Goal: Task Accomplishment & Management: Complete application form

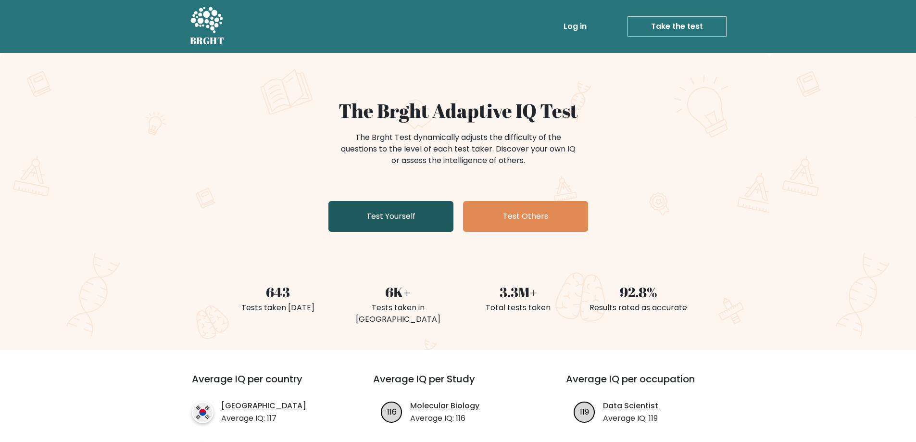
click at [383, 214] on link "Test Yourself" at bounding box center [390, 216] width 125 height 31
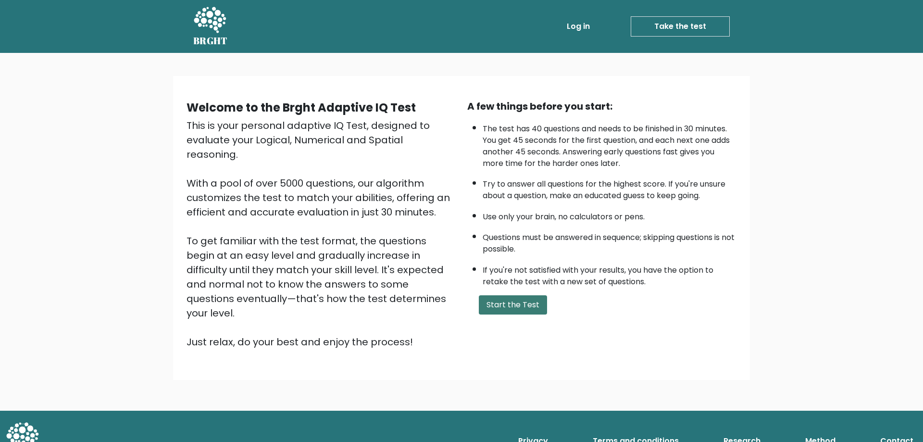
click at [527, 304] on button "Start the Test" at bounding box center [513, 304] width 68 height 19
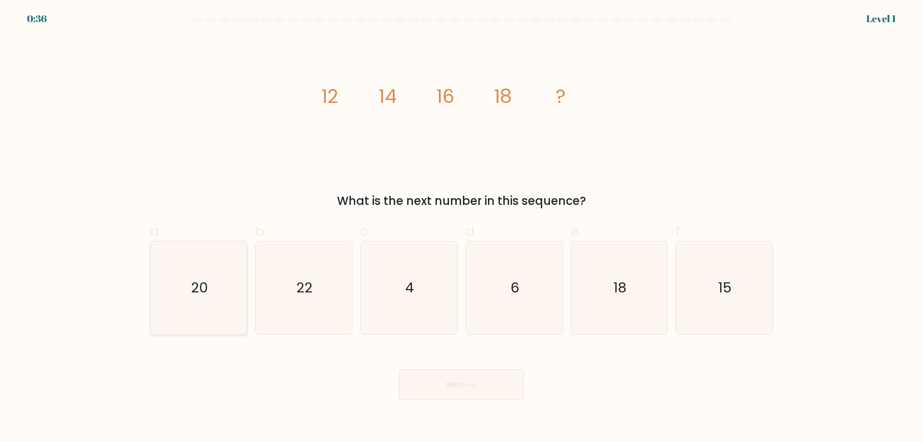
click at [203, 298] on icon "20" at bounding box center [198, 287] width 93 height 93
click at [462, 227] on input "a. 20" at bounding box center [462, 224] width 0 height 6
radio input "true"
click at [477, 381] on button "Next" at bounding box center [461, 384] width 125 height 31
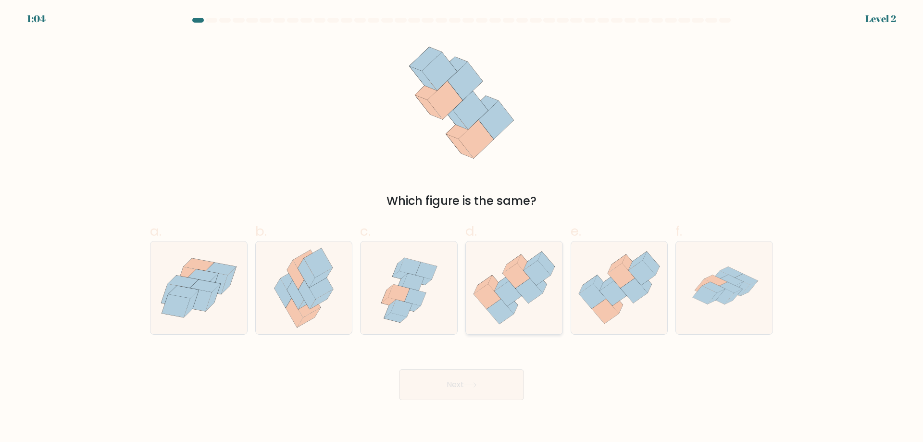
click at [504, 291] on icon at bounding box center [508, 293] width 27 height 25
click at [462, 227] on input "d." at bounding box center [462, 224] width 0 height 6
radio input "true"
click at [430, 386] on button "Next" at bounding box center [461, 384] width 125 height 31
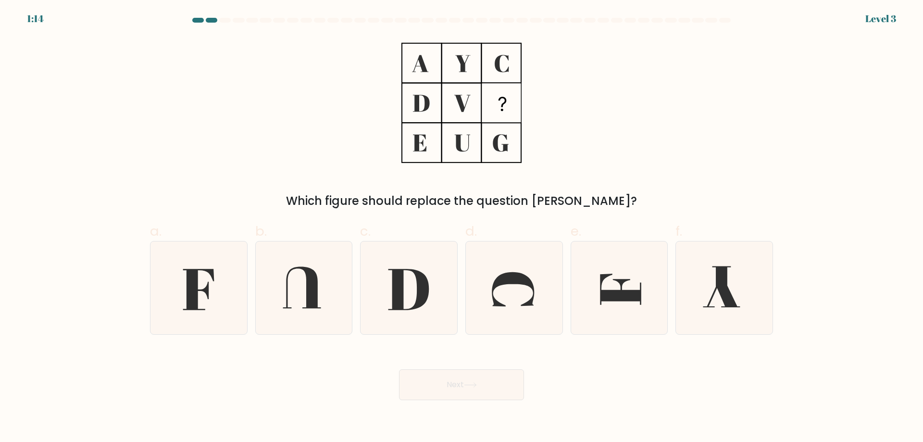
drag, startPoint x: 388, startPoint y: 52, endPoint x: 521, endPoint y: 120, distance: 149.7
click at [521, 120] on div "Which figure should replace the question [PERSON_NAME]?" at bounding box center [461, 123] width 635 height 173
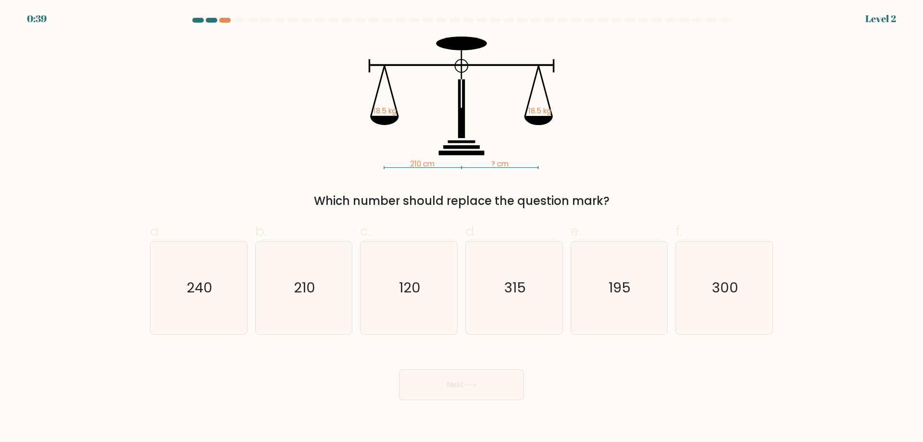
click at [225, 23] on div at bounding box center [461, 22] width 635 height 9
click at [225, 18] on div at bounding box center [225, 20] width 12 height 5
click at [303, 300] on icon "210" at bounding box center [303, 287] width 93 height 93
click at [462, 227] on input "b. 210" at bounding box center [462, 224] width 0 height 6
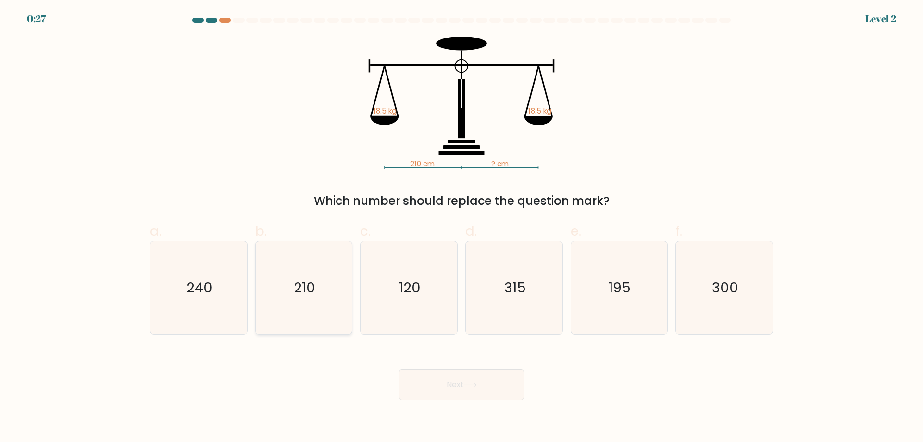
radio input "true"
click at [490, 385] on button "Next" at bounding box center [461, 384] width 125 height 31
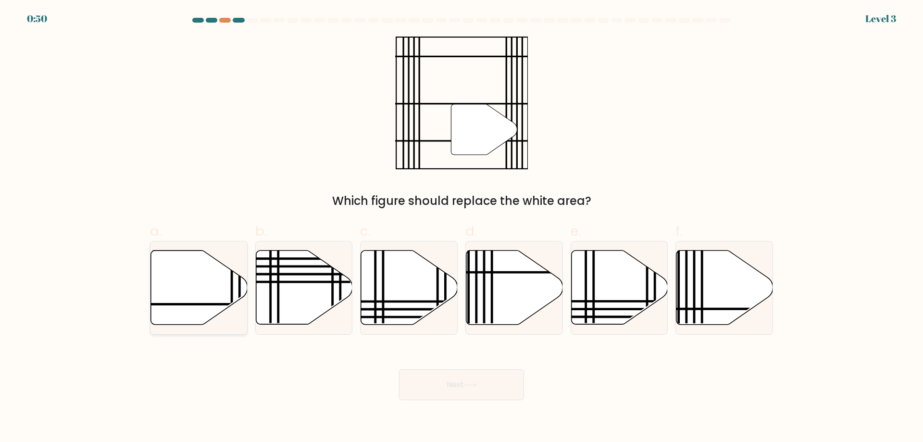
click at [223, 288] on icon at bounding box center [199, 288] width 97 height 74
click at [462, 227] on input "a." at bounding box center [462, 224] width 0 height 6
radio input "true"
click at [454, 382] on button "Next" at bounding box center [461, 384] width 125 height 31
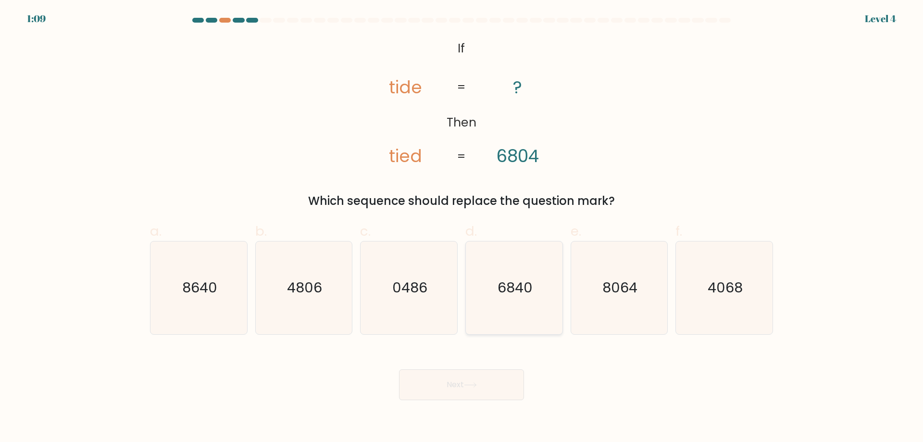
click at [504, 285] on text "6840" at bounding box center [515, 287] width 35 height 19
click at [462, 227] on input "d. 6840" at bounding box center [462, 224] width 0 height 6
radio input "true"
click at [456, 390] on button "Next" at bounding box center [461, 384] width 125 height 31
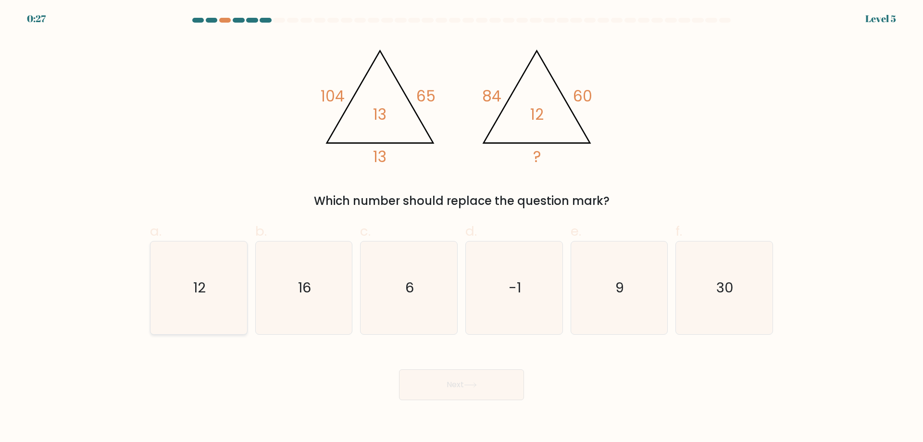
click at [174, 299] on icon "12" at bounding box center [198, 287] width 93 height 93
click at [462, 227] on input "a. 12" at bounding box center [462, 224] width 0 height 6
radio input "true"
click at [502, 388] on button "Next" at bounding box center [461, 384] width 125 height 31
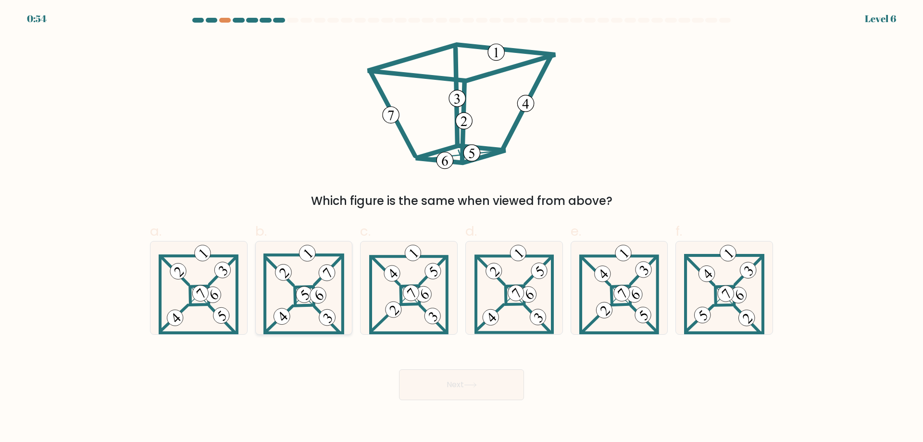
drag, startPoint x: 304, startPoint y: 282, endPoint x: 316, endPoint y: 289, distance: 13.4
click at [305, 282] on icon at bounding box center [304, 287] width 81 height 93
click at [462, 227] on input "b." at bounding box center [462, 224] width 0 height 6
radio input "true"
click at [460, 382] on button "Next" at bounding box center [461, 384] width 125 height 31
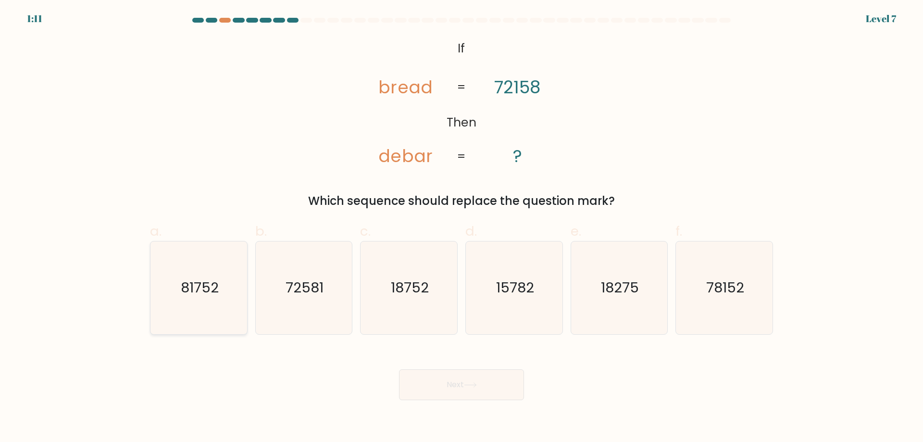
click at [196, 300] on icon "81752" at bounding box center [198, 287] width 93 height 93
click at [462, 227] on input "a. 81752" at bounding box center [462, 224] width 0 height 6
radio input "true"
click at [500, 394] on button "Next" at bounding box center [461, 384] width 125 height 31
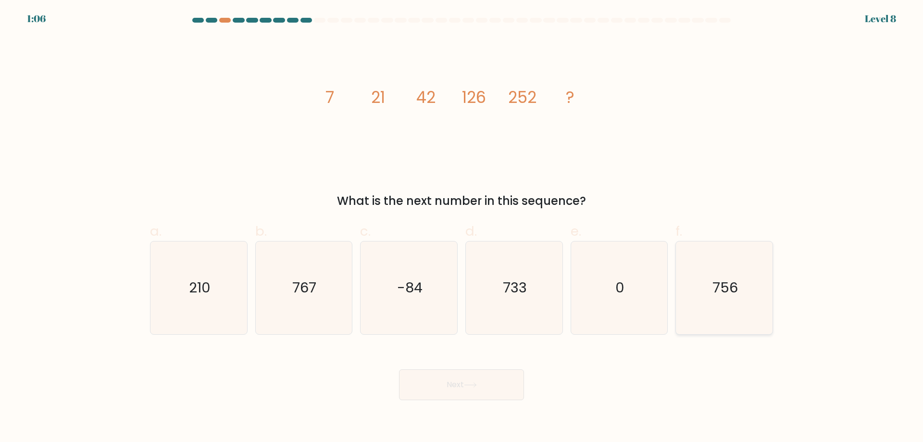
click at [722, 295] on text "756" at bounding box center [725, 287] width 25 height 19
click at [462, 227] on input "f. 756" at bounding box center [462, 224] width 0 height 6
radio input "true"
click at [480, 387] on button "Next" at bounding box center [461, 384] width 125 height 31
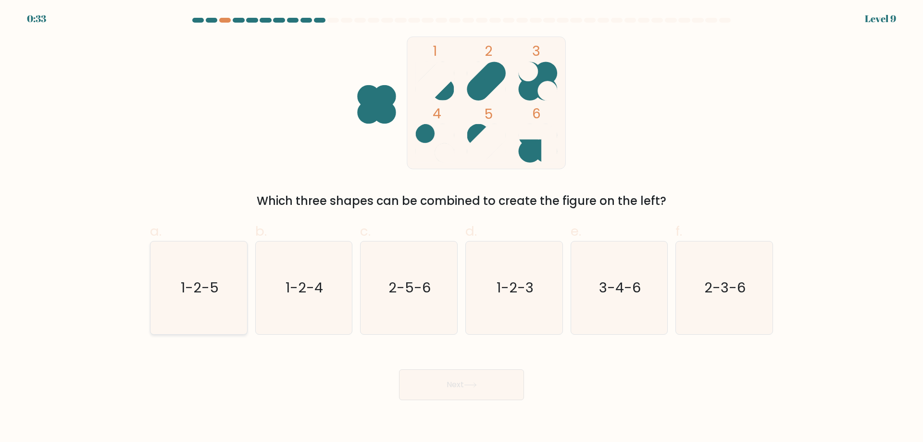
click at [193, 282] on text "1-2-5" at bounding box center [200, 287] width 38 height 19
click at [462, 227] on input "a. 1-2-5" at bounding box center [462, 224] width 0 height 6
radio input "true"
click at [476, 396] on button "Next" at bounding box center [461, 384] width 125 height 31
click at [467, 385] on icon at bounding box center [471, 385] width 12 height 4
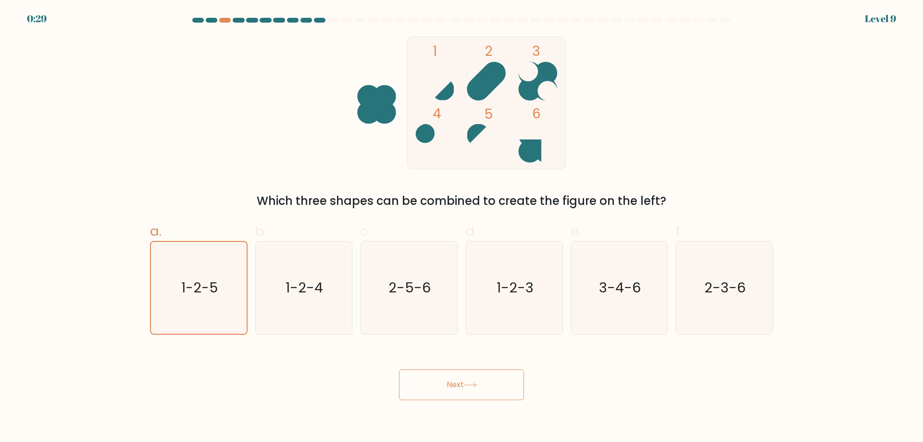
click at [491, 390] on button "Next" at bounding box center [461, 384] width 125 height 31
click at [448, 386] on button "Next" at bounding box center [461, 384] width 125 height 31
click at [450, 384] on button "Next" at bounding box center [461, 384] width 125 height 31
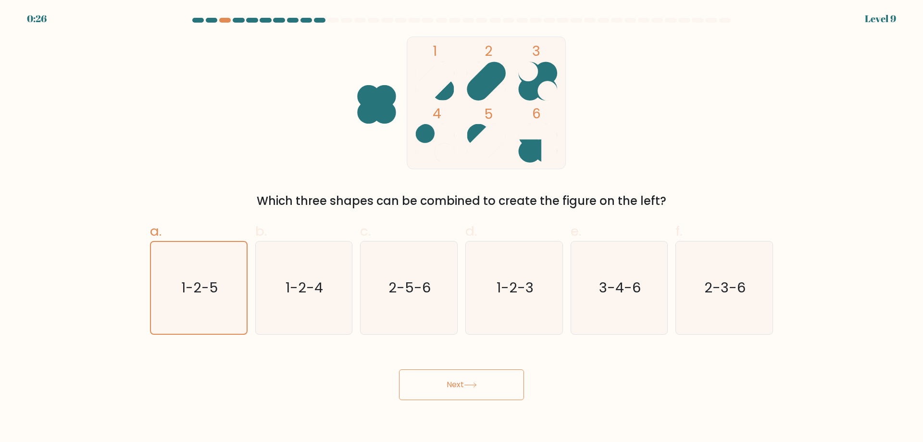
click at [474, 381] on button "Next" at bounding box center [461, 384] width 125 height 31
click at [457, 380] on button "Next" at bounding box center [461, 384] width 125 height 31
click at [460, 385] on button "Next" at bounding box center [461, 384] width 125 height 31
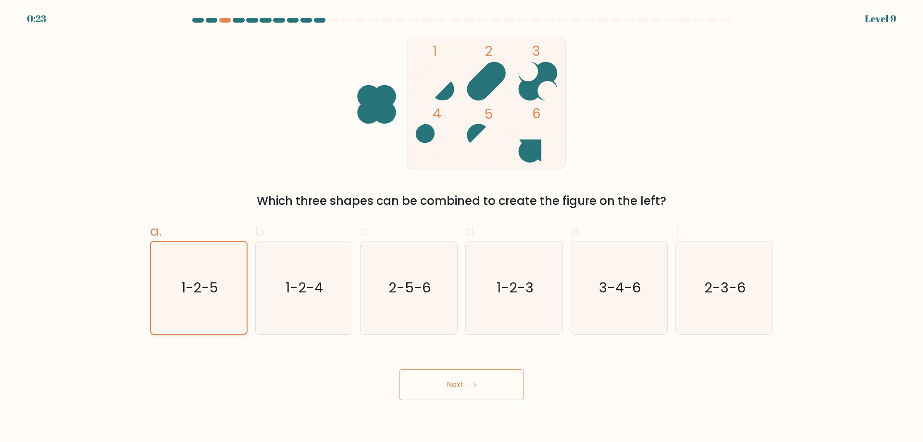
click at [215, 282] on text "1-2-5" at bounding box center [199, 287] width 37 height 19
click at [462, 227] on input "a. 1-2-5" at bounding box center [462, 224] width 0 height 6
click at [215, 282] on text "1-2-5" at bounding box center [199, 287] width 37 height 19
click at [462, 227] on input "a. 1-2-5" at bounding box center [462, 224] width 0 height 6
click at [215, 282] on text "1-2-5" at bounding box center [199, 287] width 37 height 19
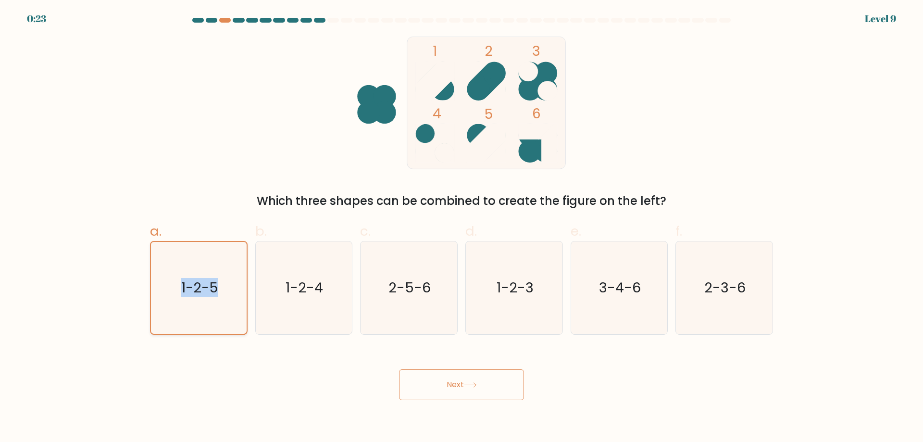
click at [462, 227] on input "a. 1-2-5" at bounding box center [462, 224] width 0 height 6
click at [468, 385] on icon at bounding box center [471, 385] width 12 height 4
drag, startPoint x: 468, startPoint y: 385, endPoint x: 489, endPoint y: 386, distance: 20.2
click at [482, 386] on button "Next" at bounding box center [461, 384] width 125 height 31
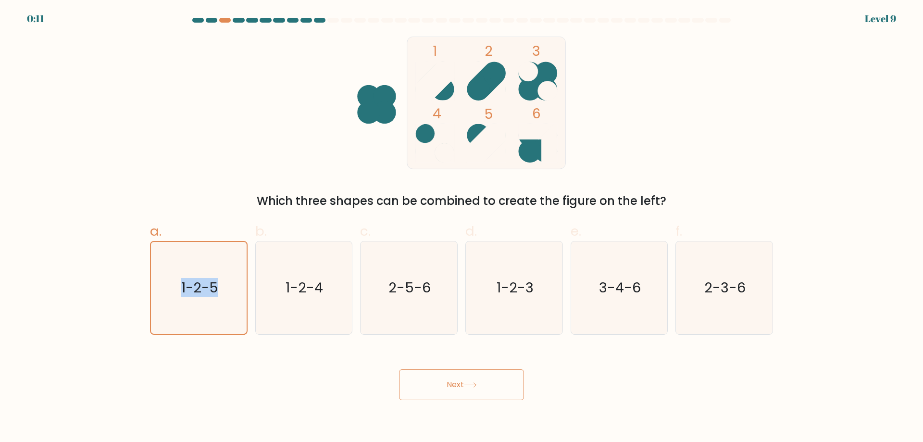
click at [489, 386] on button "Next" at bounding box center [461, 384] width 125 height 31
drag, startPoint x: 489, startPoint y: 386, endPoint x: 644, endPoint y: 385, distance: 155.8
click at [493, 386] on button "Next" at bounding box center [461, 384] width 125 height 31
click at [443, 389] on button "Next" at bounding box center [461, 384] width 125 height 31
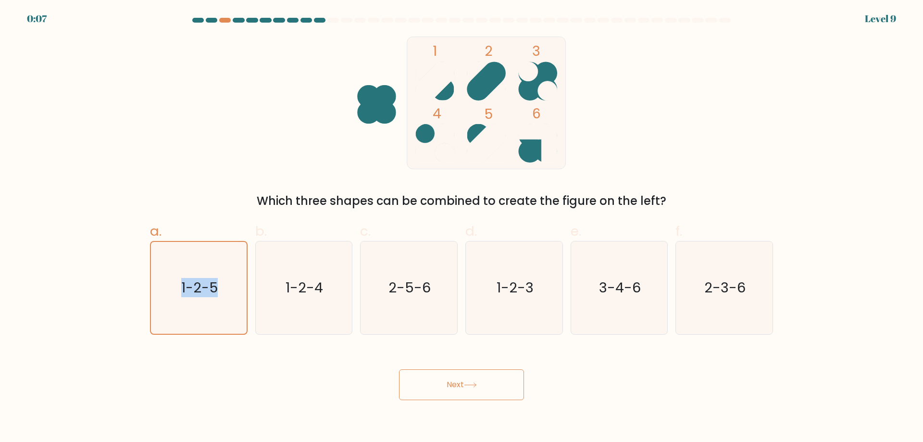
click at [443, 389] on button "Next" at bounding box center [461, 384] width 125 height 31
click at [317, 302] on icon "1-2-4" at bounding box center [303, 287] width 93 height 93
click at [462, 227] on input "b. 1-2-4" at bounding box center [462, 224] width 0 height 6
radio input "true"
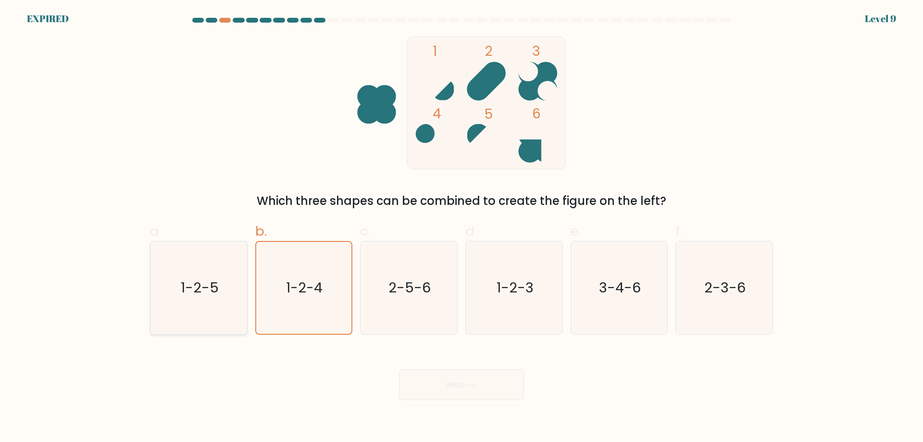
click at [186, 285] on text "1-2-5" at bounding box center [200, 287] width 38 height 19
click at [462, 227] on input "a. 1-2-5" at bounding box center [462, 224] width 0 height 6
radio input "true"
click at [436, 382] on div "Next" at bounding box center [461, 373] width 635 height 54
click at [391, 75] on icon "1 2 3 4 5 6" at bounding box center [461, 103] width 259 height 133
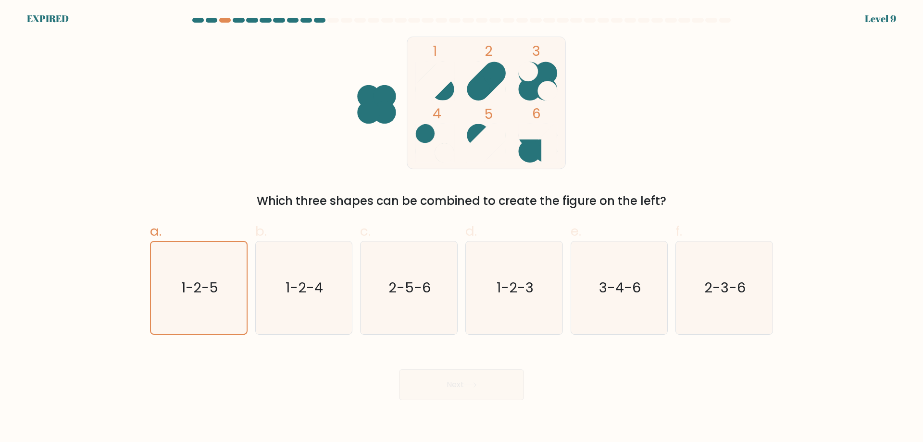
drag, startPoint x: 386, startPoint y: 67, endPoint x: 383, endPoint y: 83, distance: 16.1
click at [383, 82] on icon "1 2 3 4 5 6" at bounding box center [461, 103] width 259 height 133
drag, startPoint x: 383, startPoint y: 100, endPoint x: 540, endPoint y: 109, distance: 157.6
click at [540, 109] on icon "1 2 3 4 5 6" at bounding box center [461, 103] width 259 height 133
click at [526, 120] on rect at bounding box center [486, 103] width 159 height 132
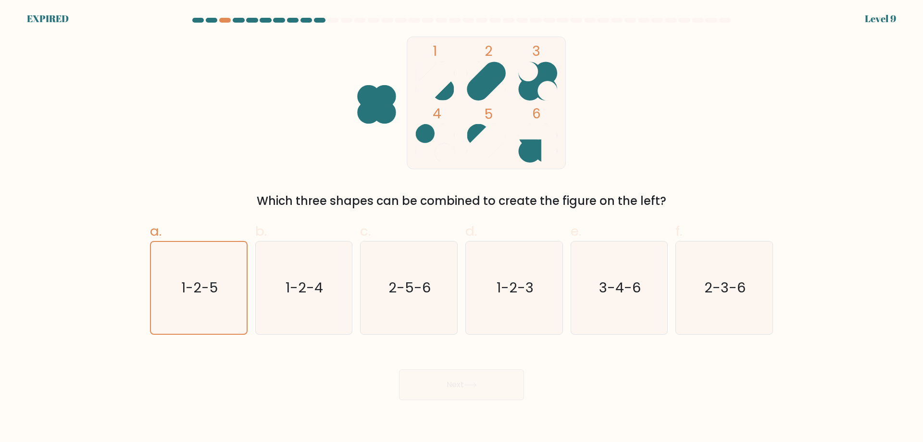
click at [477, 115] on rect at bounding box center [486, 103] width 159 height 132
click at [398, 224] on label "c. 2-5-6" at bounding box center [409, 278] width 98 height 114
click at [462, 224] on input "c. 2-5-6" at bounding box center [462, 224] width 0 height 6
radio input "true"
click at [398, 225] on label "c. 2-5-6" at bounding box center [409, 278] width 98 height 114
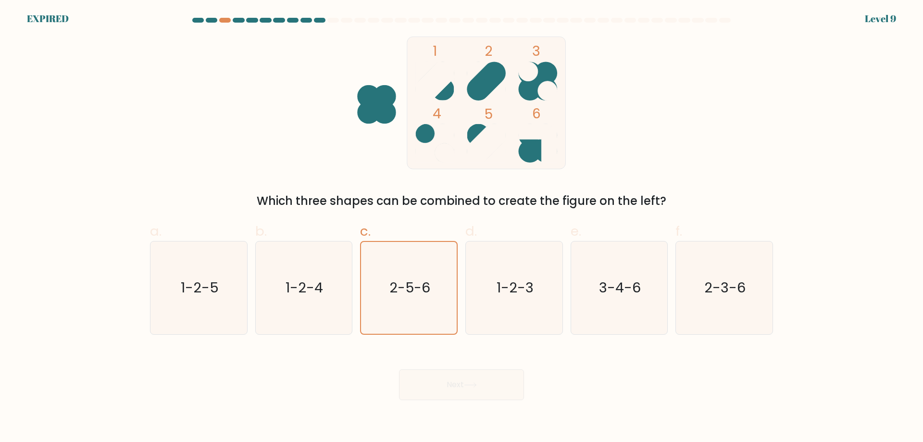
click at [462, 225] on input "c. 2-5-6" at bounding box center [462, 224] width 0 height 6
click at [334, 23] on div at bounding box center [461, 22] width 635 height 9
drag, startPoint x: 334, startPoint y: 19, endPoint x: 305, endPoint y: 18, distance: 29.3
click at [333, 18] on div at bounding box center [334, 20] width 12 height 5
click at [305, 18] on div at bounding box center [307, 20] width 12 height 5
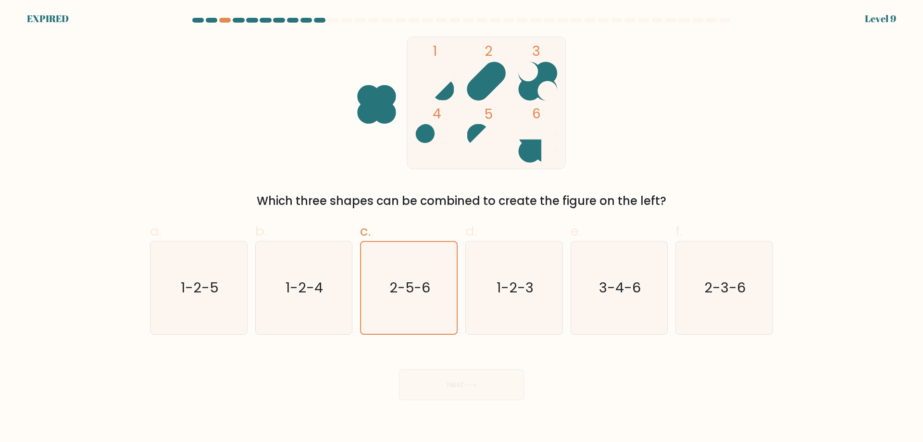
click at [328, 20] on div at bounding box center [334, 20] width 12 height 5
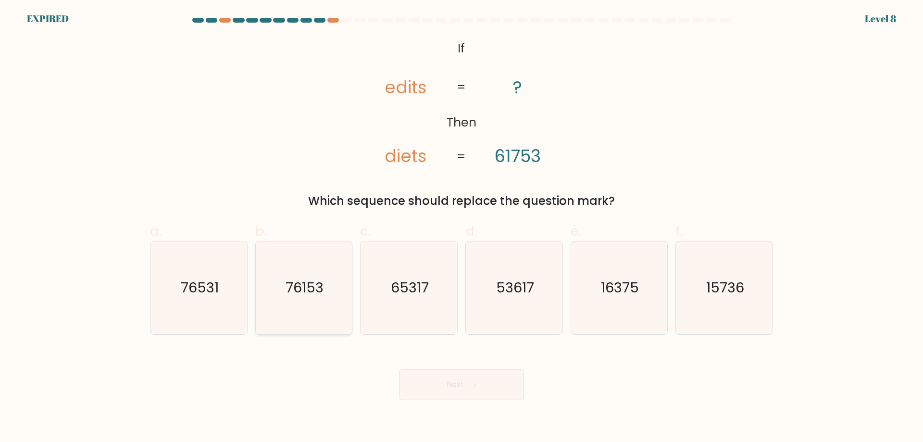
click at [295, 284] on text "76153" at bounding box center [305, 287] width 38 height 19
click at [462, 227] on input "b. 76153" at bounding box center [462, 224] width 0 height 6
radio input "true"
click at [451, 383] on button "Next" at bounding box center [461, 384] width 125 height 31
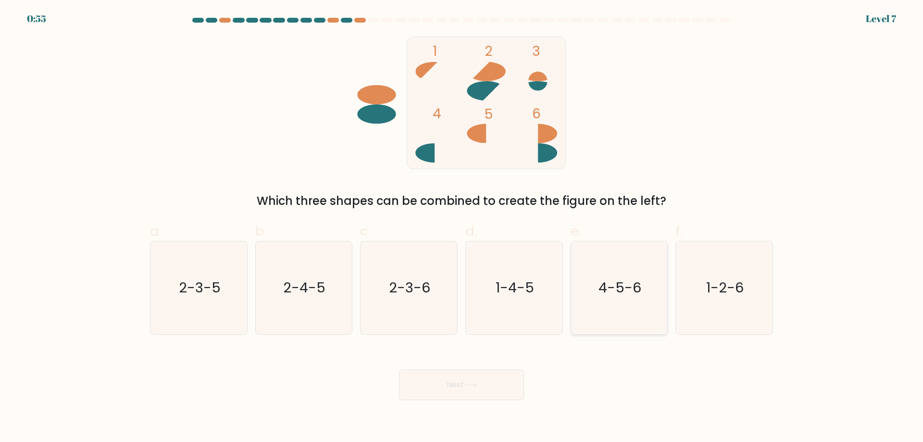
click at [635, 299] on icon "4-5-6" at bounding box center [619, 287] width 93 height 93
click at [462, 227] on input "e. 4-5-6" at bounding box center [462, 224] width 0 height 6
radio input "true"
click at [464, 385] on button "Next" at bounding box center [461, 384] width 125 height 31
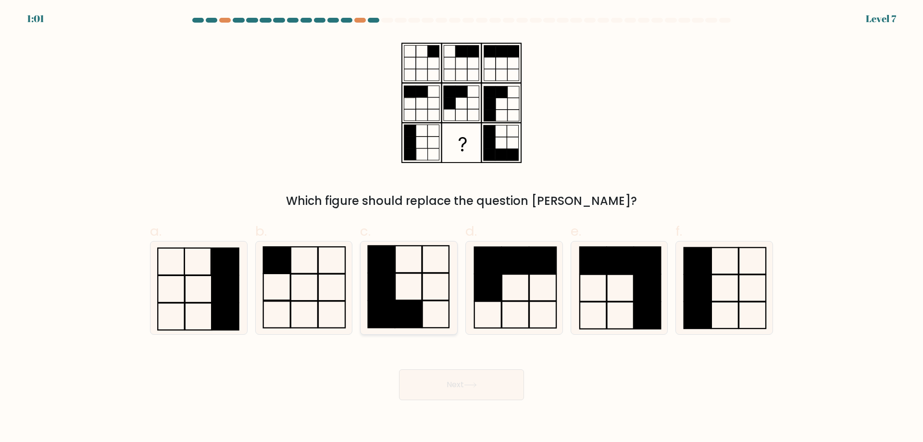
click at [392, 312] on rect at bounding box center [381, 314] width 26 height 27
click at [462, 227] on input "c." at bounding box center [462, 224] width 0 height 6
radio input "true"
click at [461, 382] on button "Next" at bounding box center [461, 384] width 125 height 31
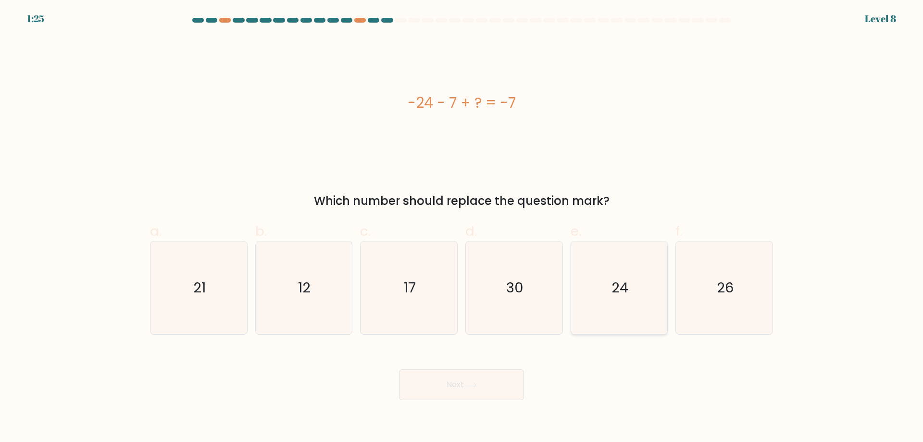
click at [610, 291] on icon "24" at bounding box center [619, 287] width 93 height 93
click at [462, 227] on input "e. 24" at bounding box center [462, 224] width 0 height 6
radio input "true"
click at [472, 386] on icon at bounding box center [470, 384] width 13 height 5
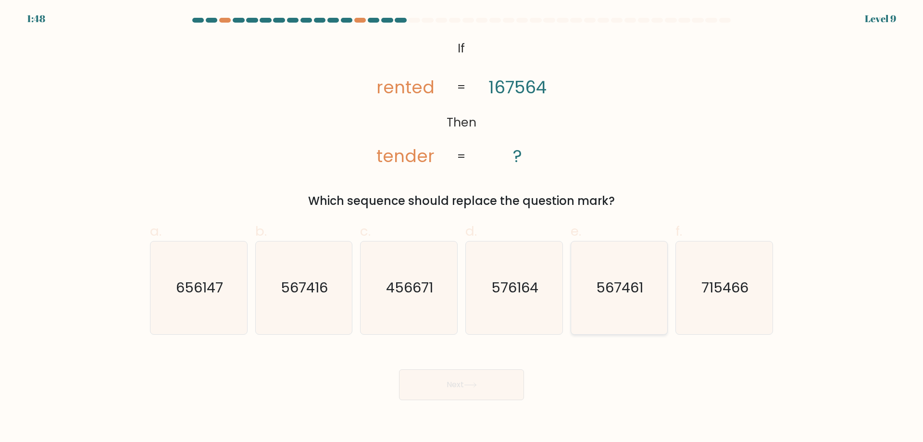
click at [626, 287] on text "567461" at bounding box center [620, 287] width 47 height 19
click at [462, 227] on input "e. 567461" at bounding box center [462, 224] width 0 height 6
radio input "true"
click at [451, 386] on button "Next" at bounding box center [461, 384] width 125 height 31
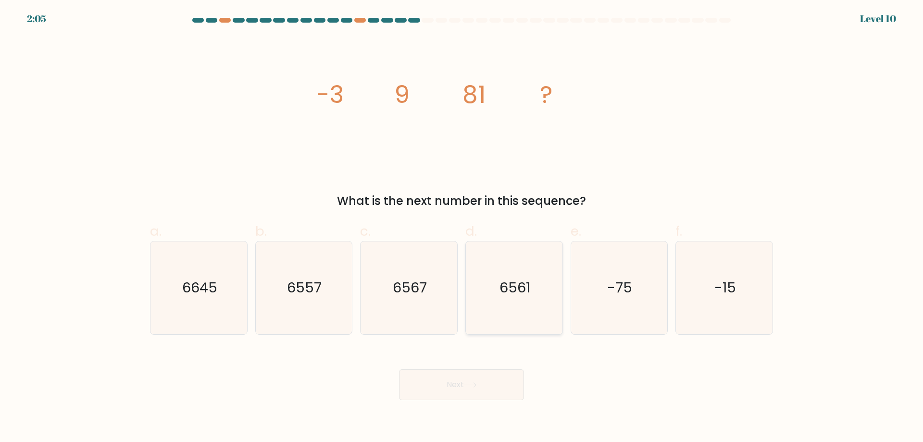
click at [517, 292] on text "6561" at bounding box center [515, 287] width 31 height 19
click at [462, 227] on input "d. 6561" at bounding box center [462, 224] width 0 height 6
radio input "true"
click at [477, 384] on icon at bounding box center [470, 384] width 13 height 5
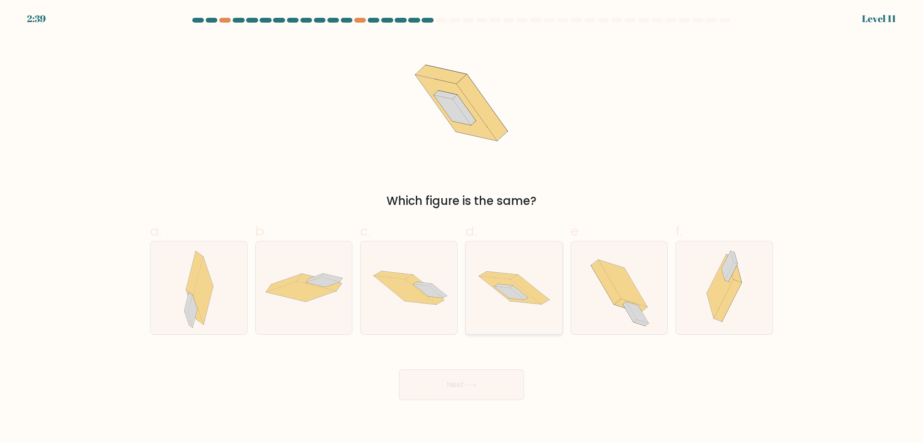
click at [525, 306] on icon at bounding box center [514, 288] width 97 height 64
click at [462, 227] on input "d." at bounding box center [462, 224] width 0 height 6
radio input "true"
click at [465, 393] on button "Next" at bounding box center [461, 384] width 125 height 31
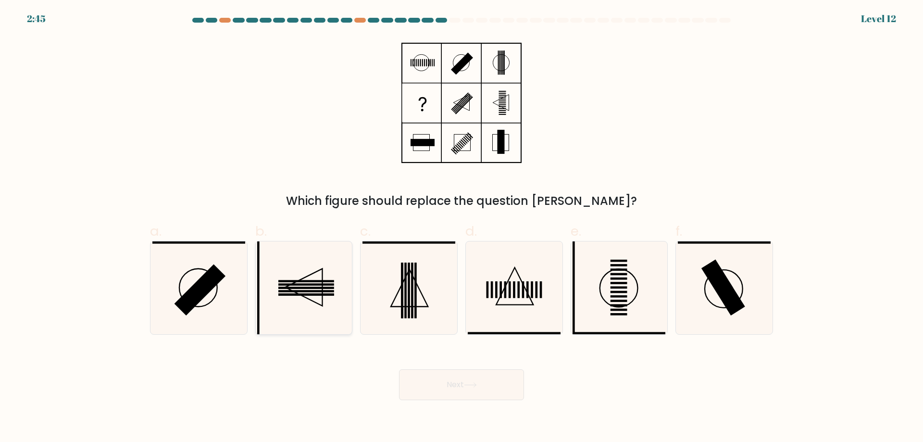
click at [322, 287] on icon at bounding box center [304, 287] width 37 height 37
click at [462, 227] on input "b." at bounding box center [462, 224] width 0 height 6
radio input "true"
click at [494, 383] on button "Next" at bounding box center [461, 384] width 125 height 31
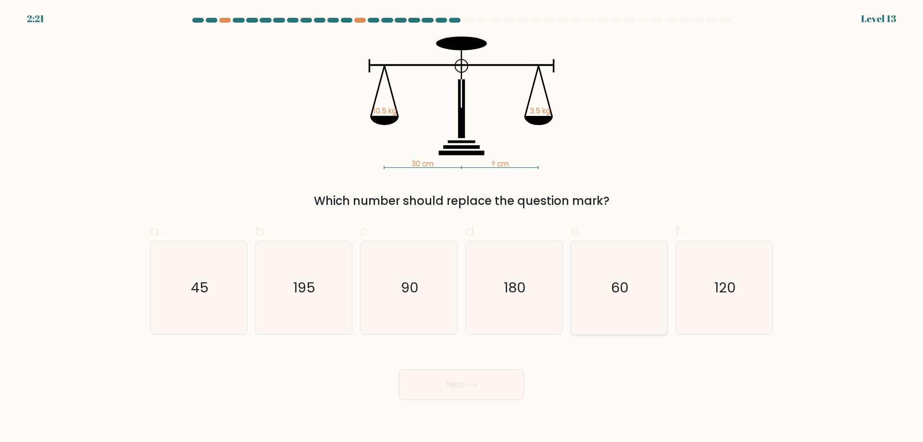
click at [643, 291] on icon "60" at bounding box center [619, 287] width 93 height 93
click at [462, 227] on input "e. 60" at bounding box center [462, 224] width 0 height 6
radio input "true"
click at [460, 386] on button "Next" at bounding box center [461, 384] width 125 height 31
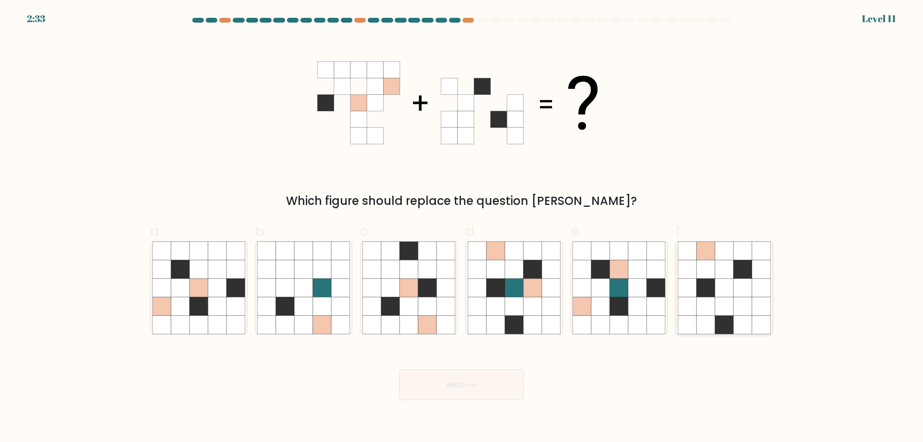
click at [710, 303] on icon at bounding box center [706, 306] width 18 height 18
click at [462, 227] on input "f." at bounding box center [462, 224] width 0 height 6
radio input "true"
click at [188, 299] on icon at bounding box center [180, 306] width 18 height 18
click at [462, 227] on input "a." at bounding box center [462, 224] width 0 height 6
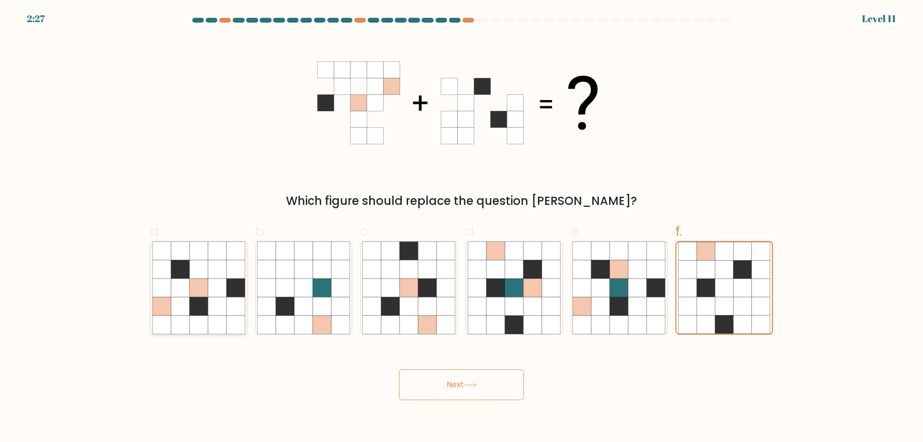
radio input "true"
click at [472, 385] on icon at bounding box center [471, 385] width 12 height 4
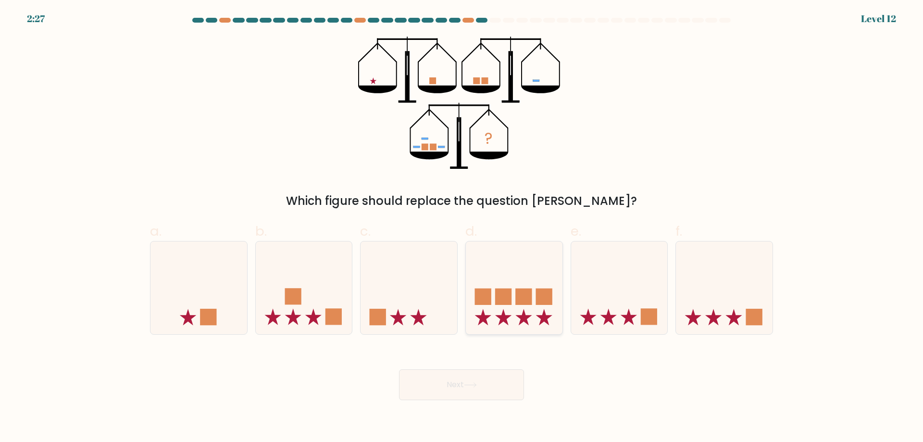
click at [491, 318] on icon at bounding box center [514, 288] width 97 height 80
click at [462, 227] on input "d." at bounding box center [462, 224] width 0 height 6
radio input "true"
click at [465, 386] on button "Next" at bounding box center [461, 384] width 125 height 31
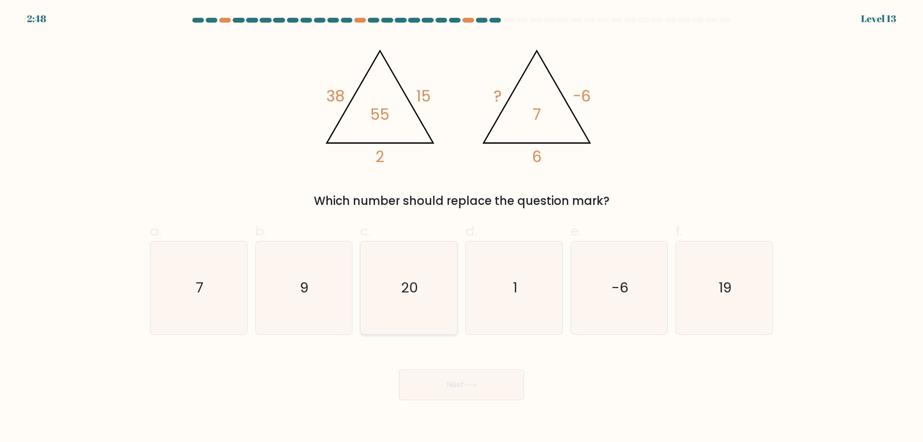
click at [420, 297] on icon "20" at bounding box center [409, 287] width 93 height 93
click at [462, 227] on input "c. 20" at bounding box center [462, 224] width 0 height 6
radio input "true"
click at [475, 388] on icon at bounding box center [470, 384] width 13 height 5
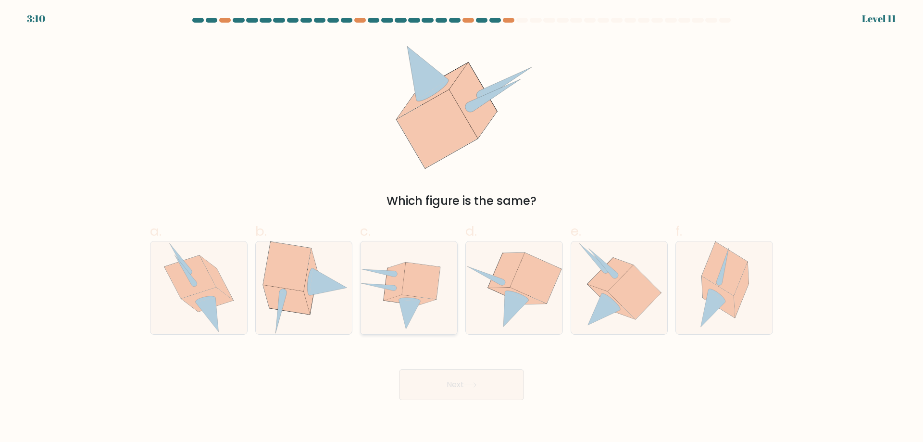
click at [407, 301] on icon at bounding box center [410, 314] width 22 height 29
click at [462, 227] on input "c." at bounding box center [462, 224] width 0 height 6
radio input "true"
click at [606, 282] on icon at bounding box center [611, 275] width 46 height 34
click at [462, 227] on input "e." at bounding box center [462, 224] width 0 height 6
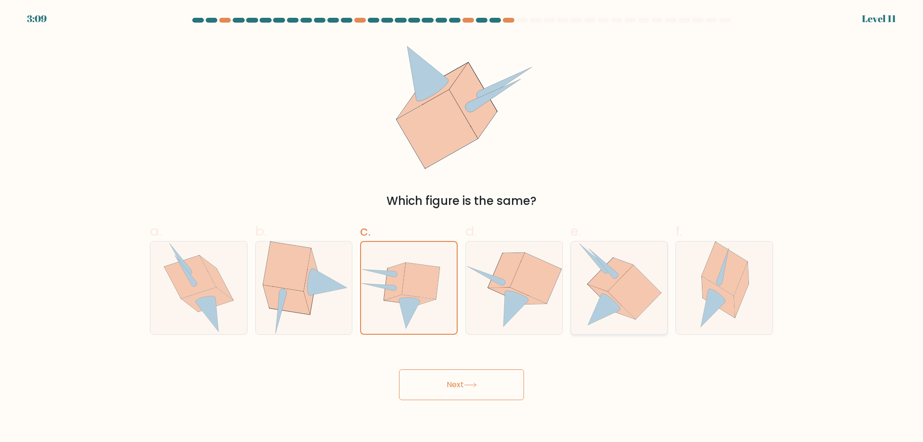
radio input "true"
click at [452, 382] on button "Next" at bounding box center [461, 384] width 125 height 31
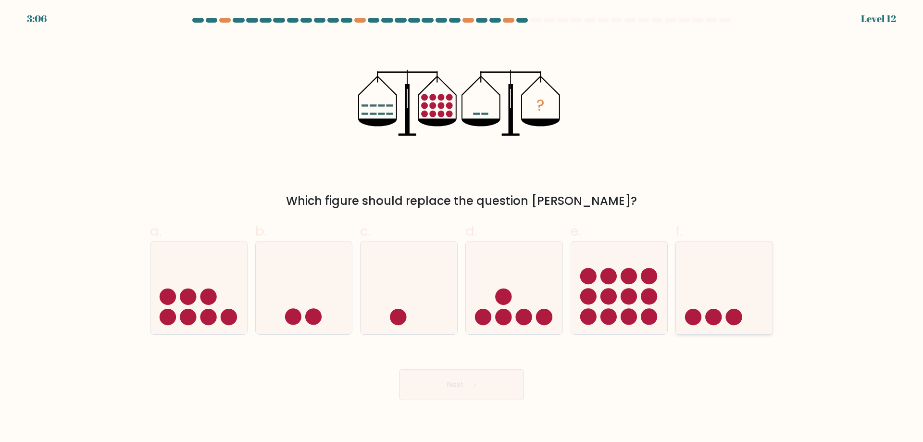
click at [699, 306] on icon at bounding box center [724, 288] width 97 height 80
click at [462, 227] on input "f." at bounding box center [462, 224] width 0 height 6
radio input "true"
click at [460, 390] on button "Next" at bounding box center [461, 384] width 125 height 31
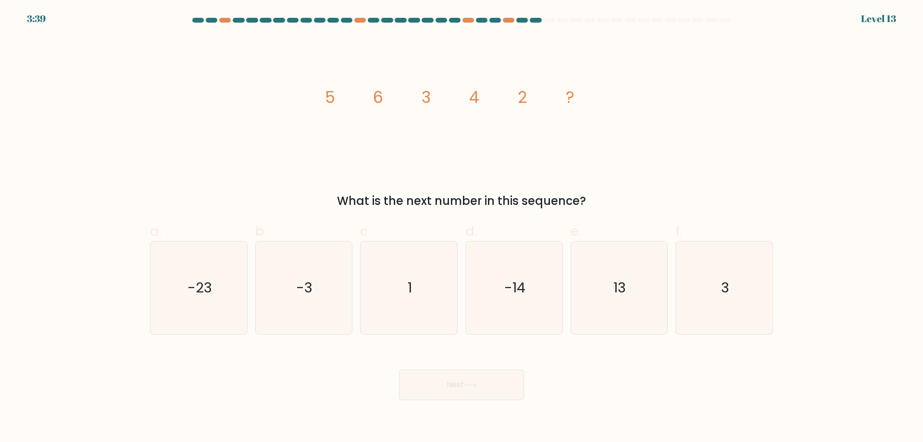
drag, startPoint x: 722, startPoint y: 286, endPoint x: 562, endPoint y: 353, distance: 173.7
click at [723, 286] on text "3" at bounding box center [725, 287] width 8 height 19
click at [462, 227] on input "f. 3" at bounding box center [462, 224] width 0 height 6
radio input "true"
click at [440, 384] on button "Next" at bounding box center [461, 384] width 125 height 31
